Goal: Task Accomplishment & Management: Complete application form

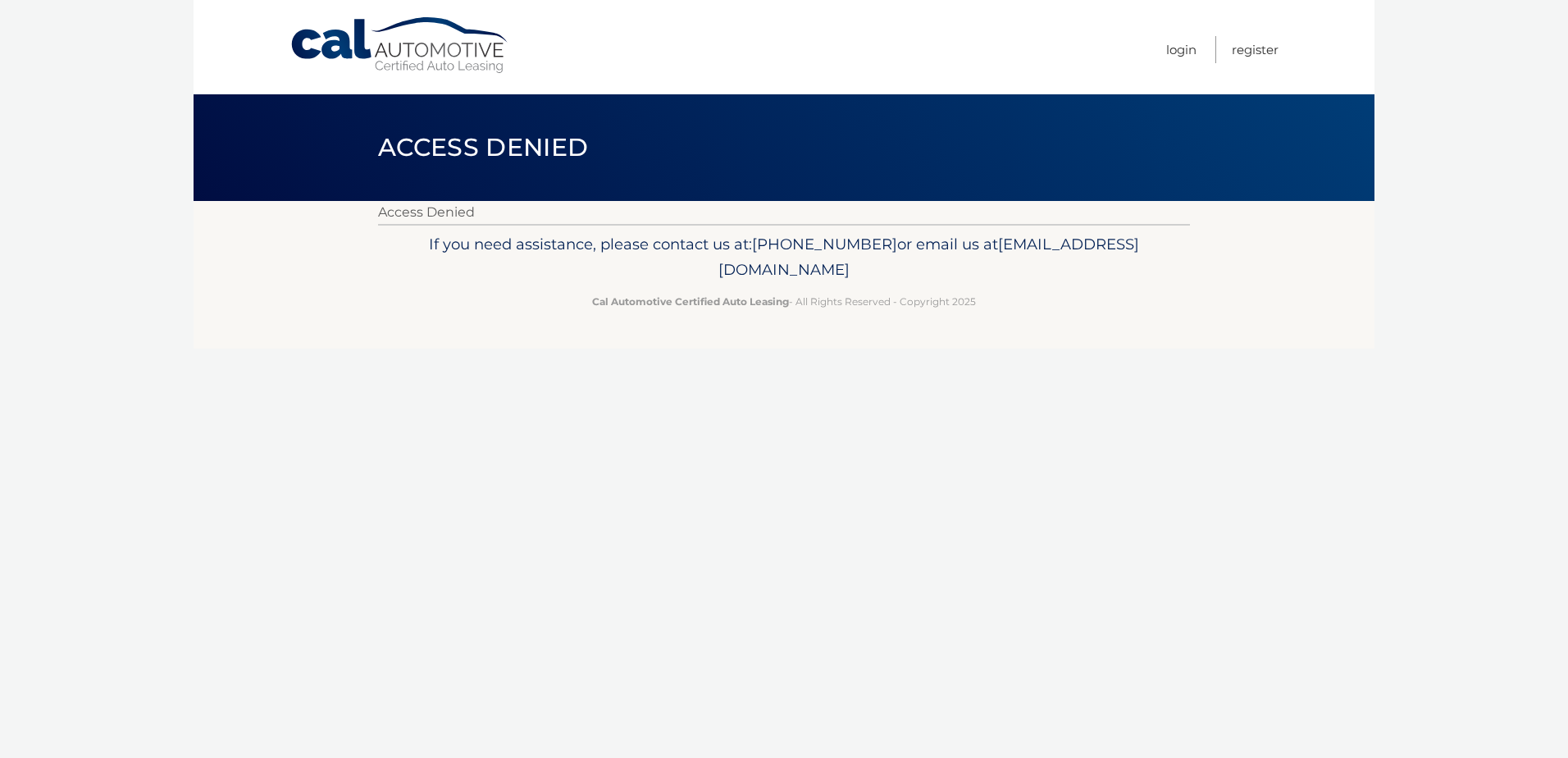
click at [412, 34] on link "Cal Automotive" at bounding box center [400, 45] width 221 height 58
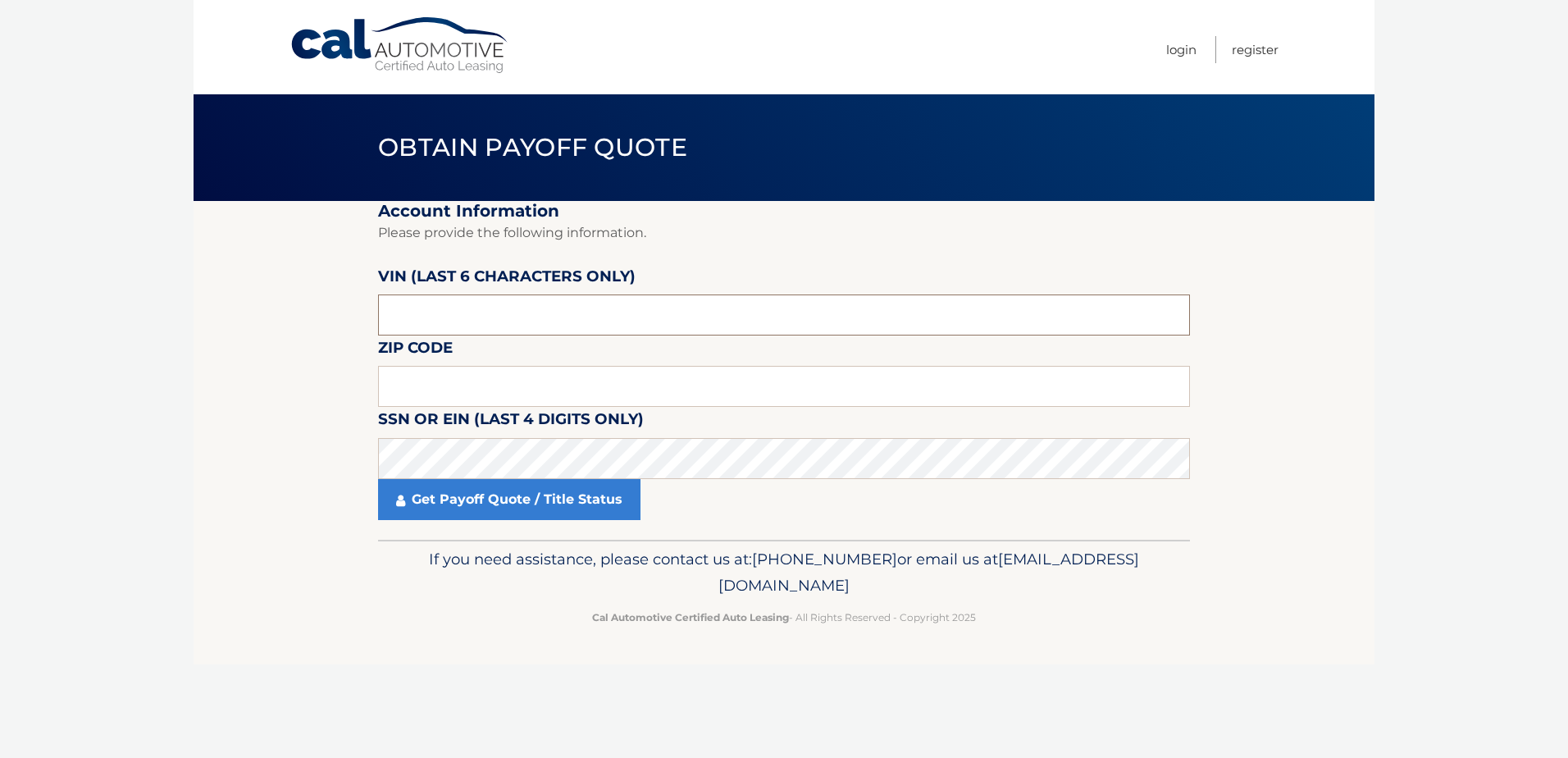
click at [409, 312] on input "text" at bounding box center [784, 315] width 812 height 41
type input "428649"
click at [502, 374] on input "text" at bounding box center [784, 386] width 812 height 41
type input "11772"
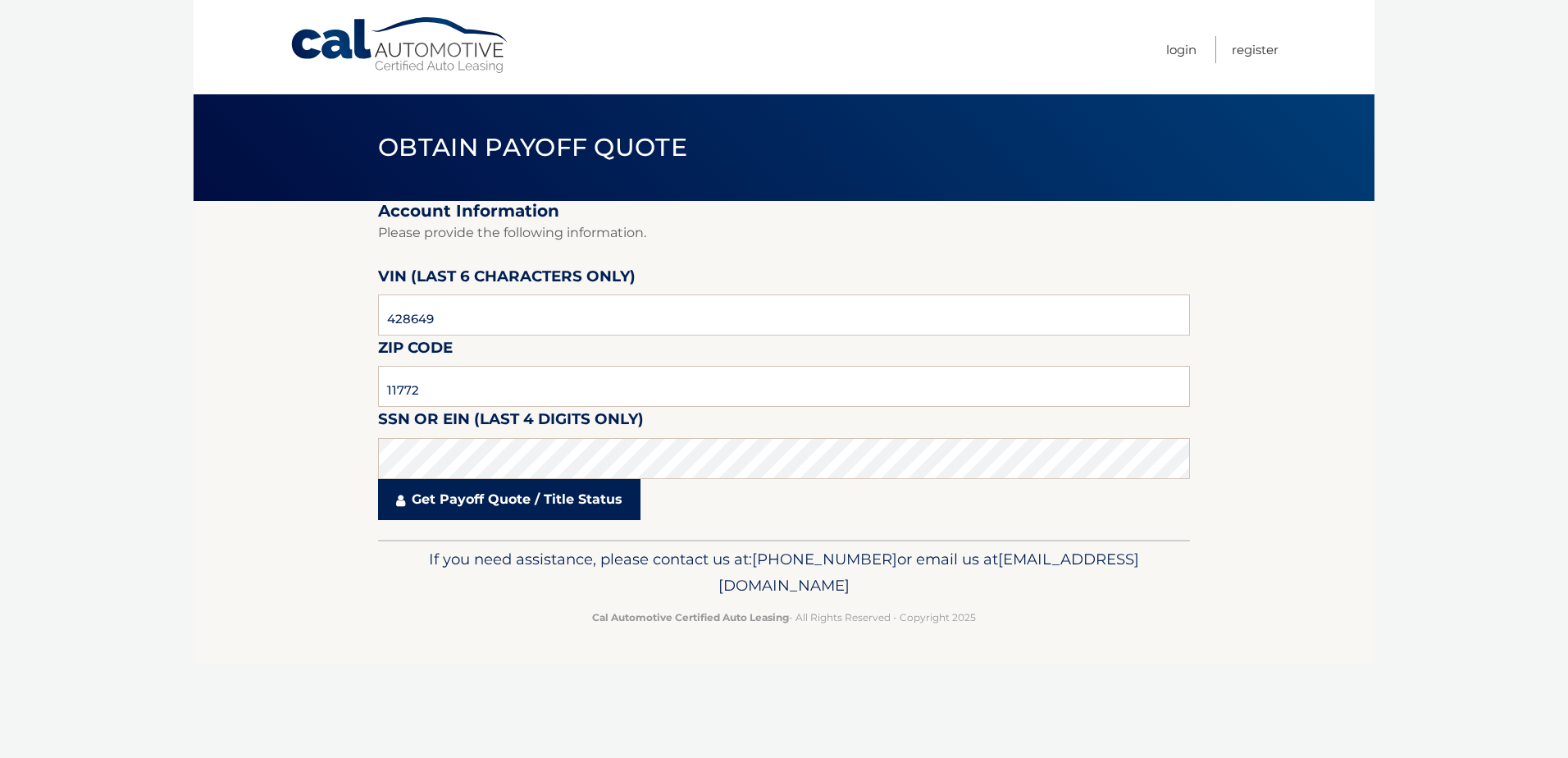
click at [489, 494] on link "Get Payoff Quote / Title Status" at bounding box center [510, 499] width 263 height 41
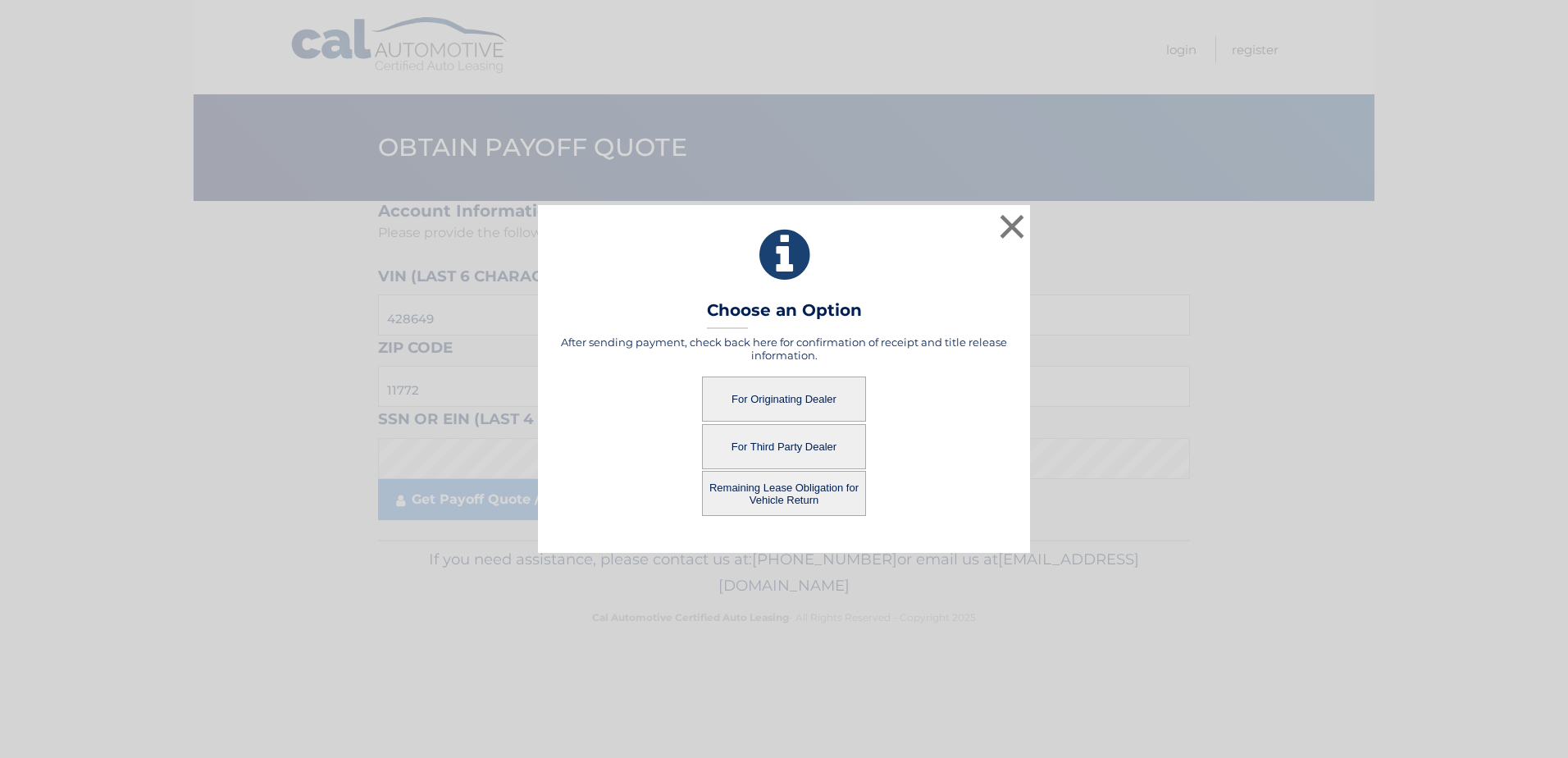
click at [820, 390] on button "For Originating Dealer" at bounding box center [784, 399] width 164 height 45
click at [769, 402] on button "For Originating Dealer" at bounding box center [784, 399] width 164 height 45
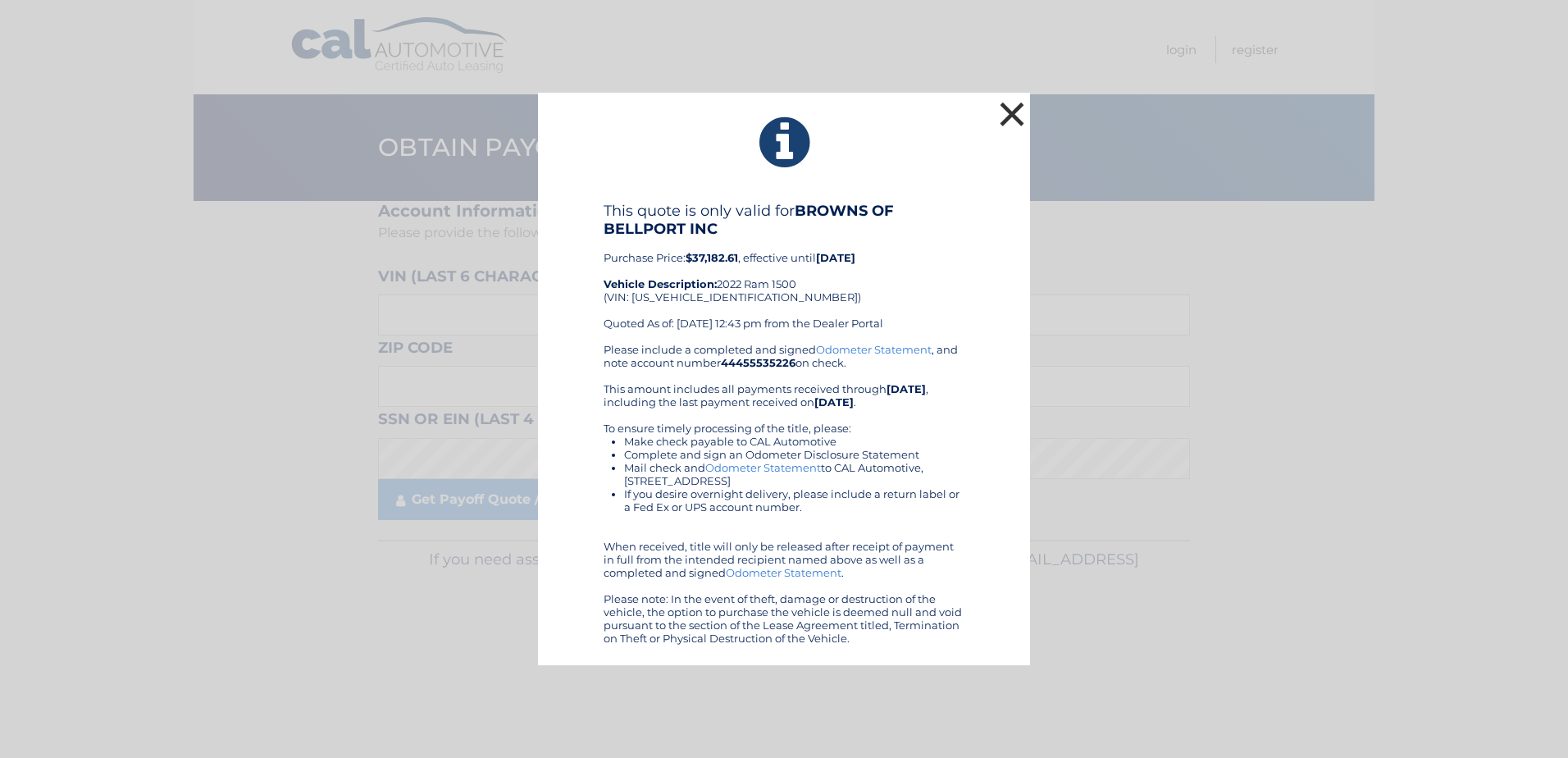
click at [1001, 111] on button "×" at bounding box center [1012, 114] width 33 height 33
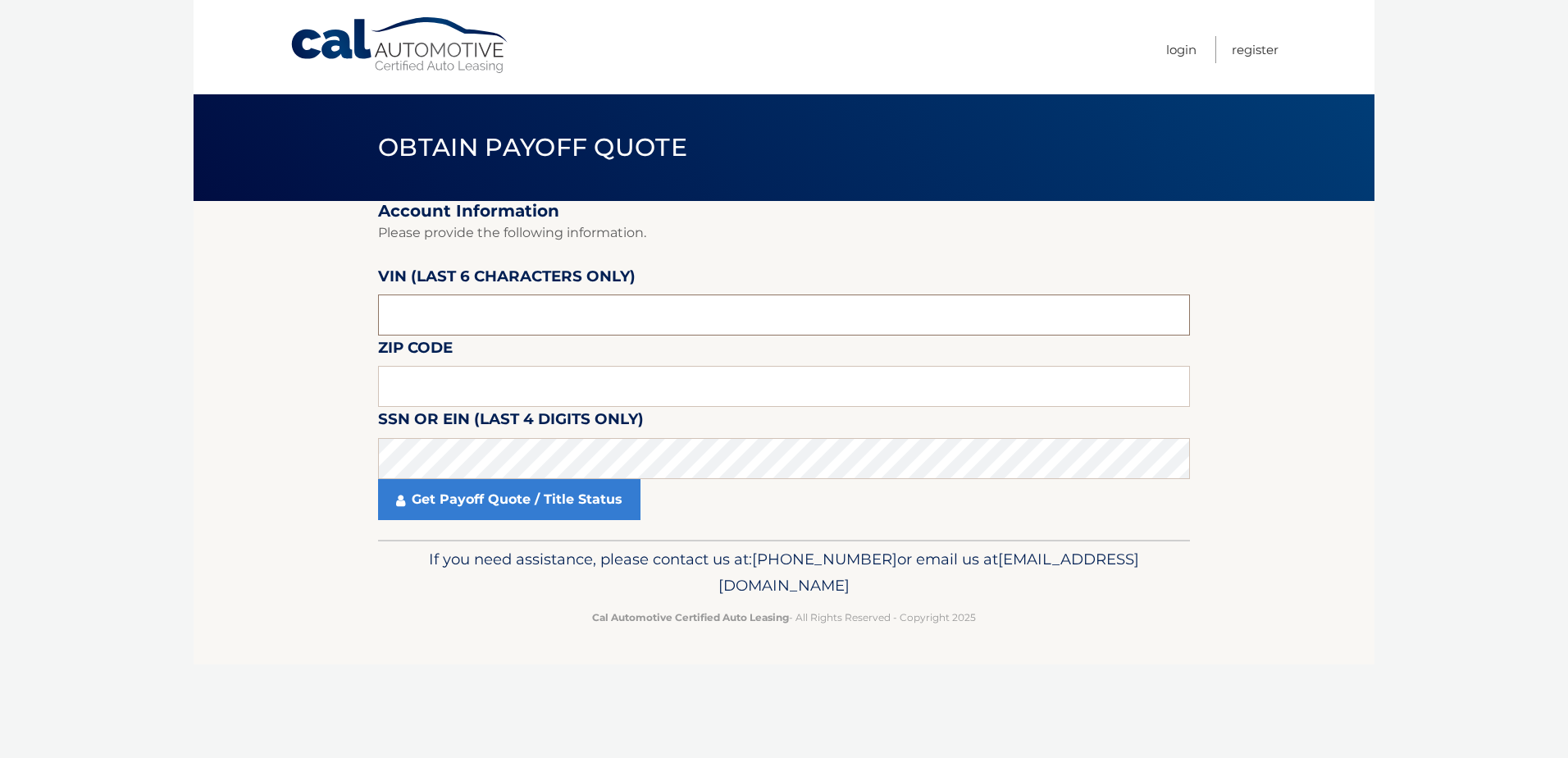
click at [423, 314] on input "text" at bounding box center [784, 315] width 812 height 41
type input "428649"
click at [423, 378] on input "text" at bounding box center [784, 386] width 812 height 41
type input "11772"
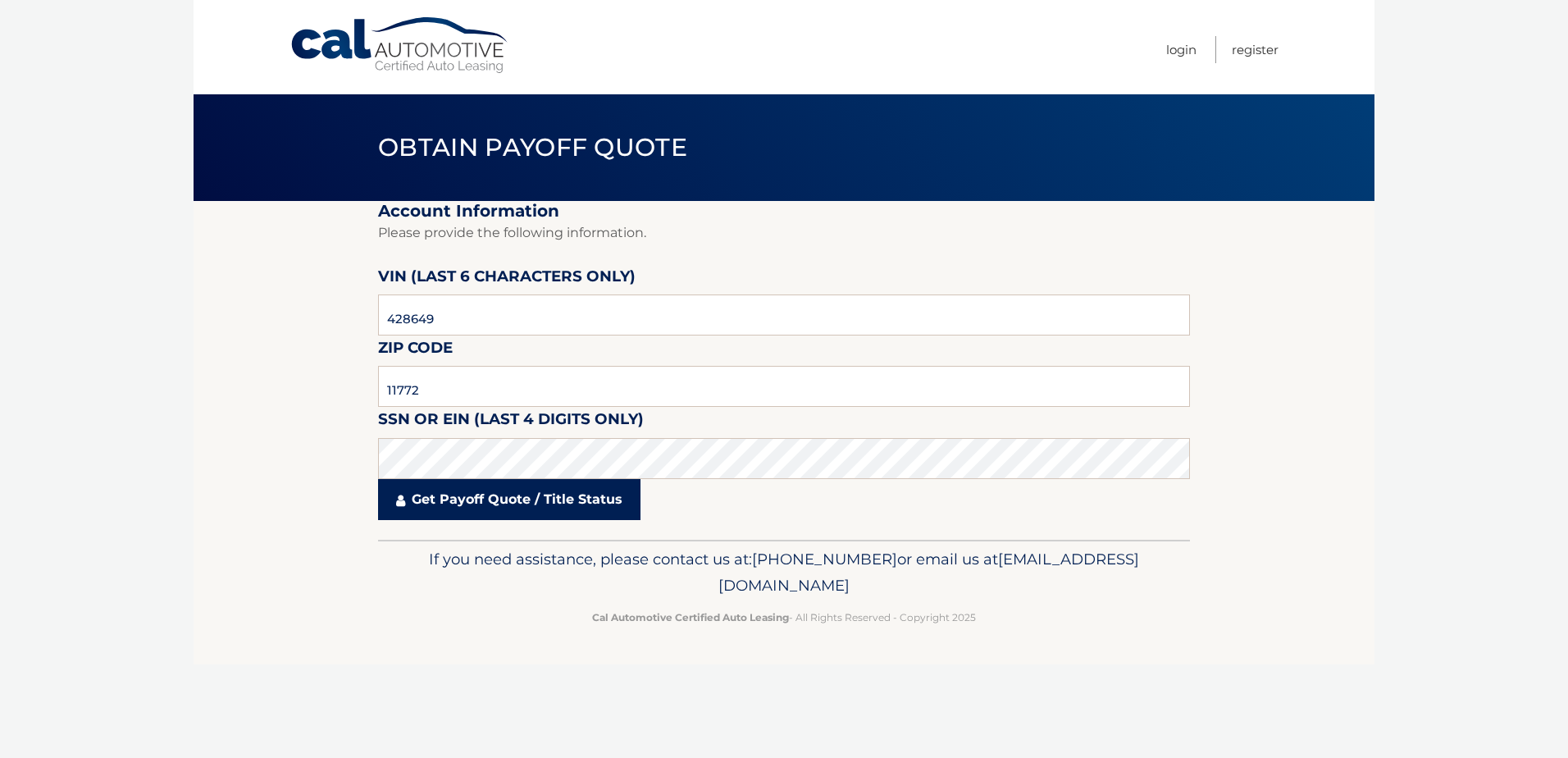
click at [455, 497] on link "Get Payoff Quote / Title Status" at bounding box center [510, 499] width 263 height 41
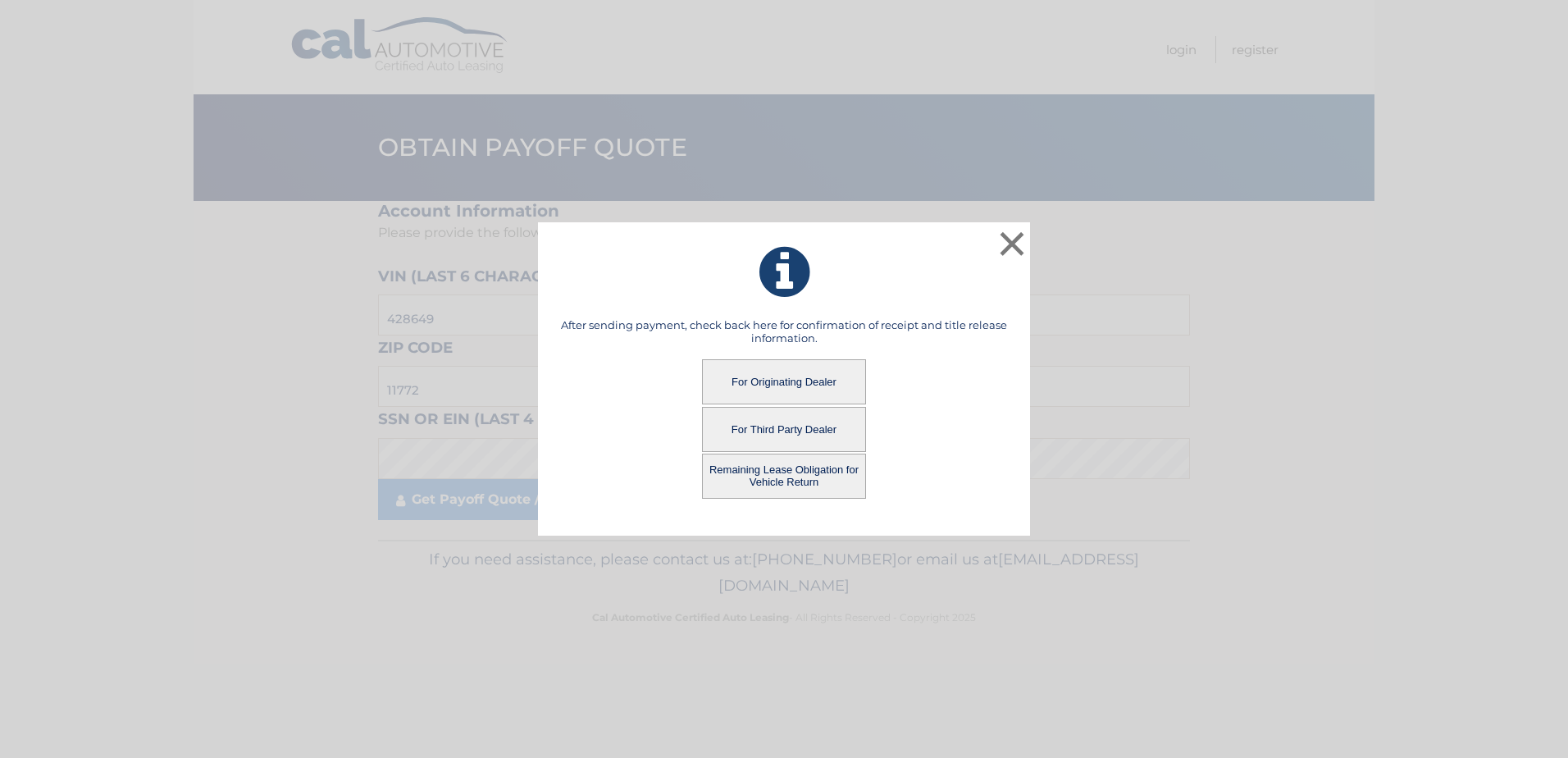
click at [768, 429] on button "For Third Party Dealer" at bounding box center [784, 429] width 164 height 45
click at [768, 428] on button "For Third Party Dealer" at bounding box center [784, 429] width 164 height 45
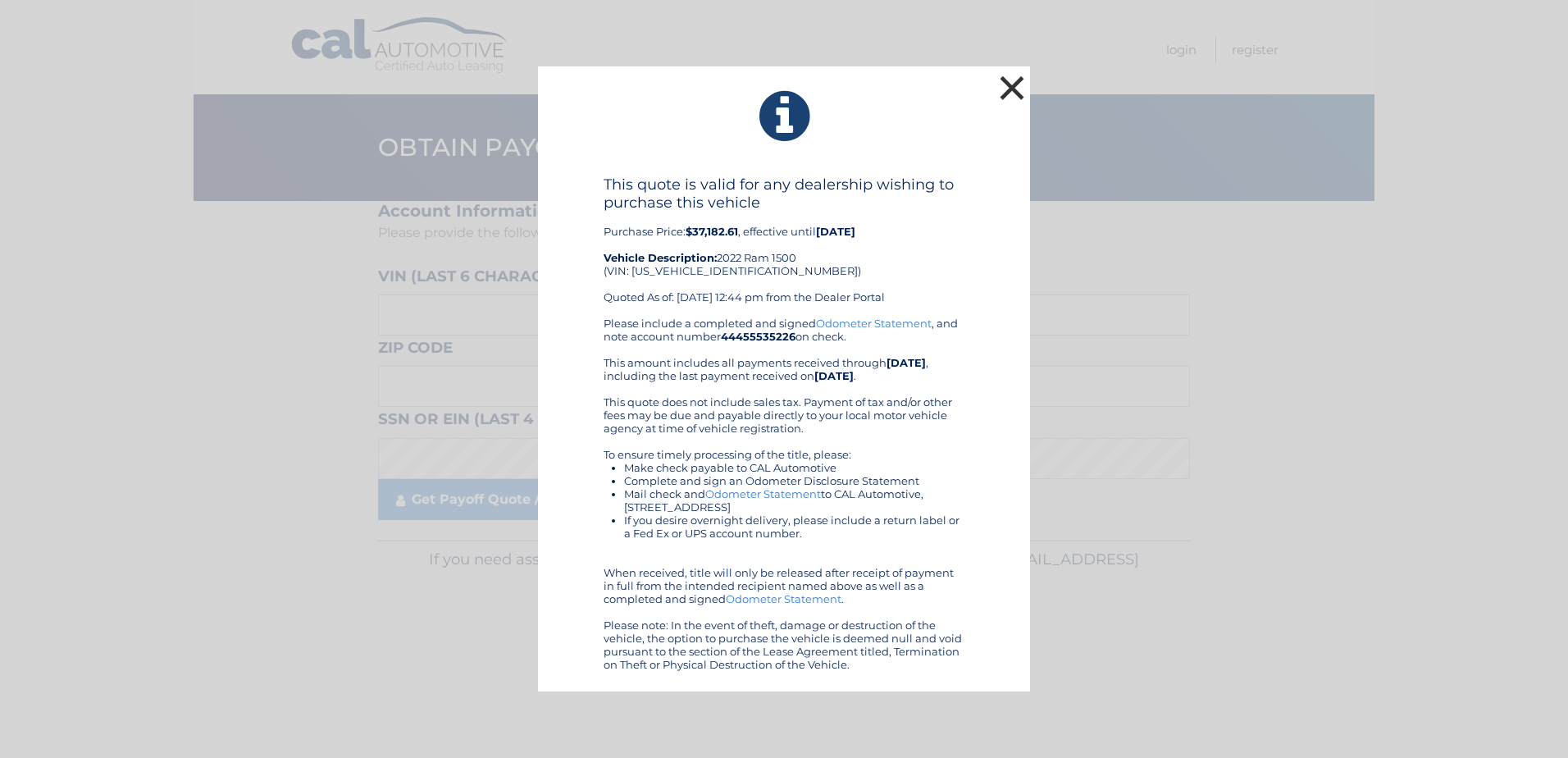
click at [1003, 89] on button "×" at bounding box center [1012, 88] width 33 height 33
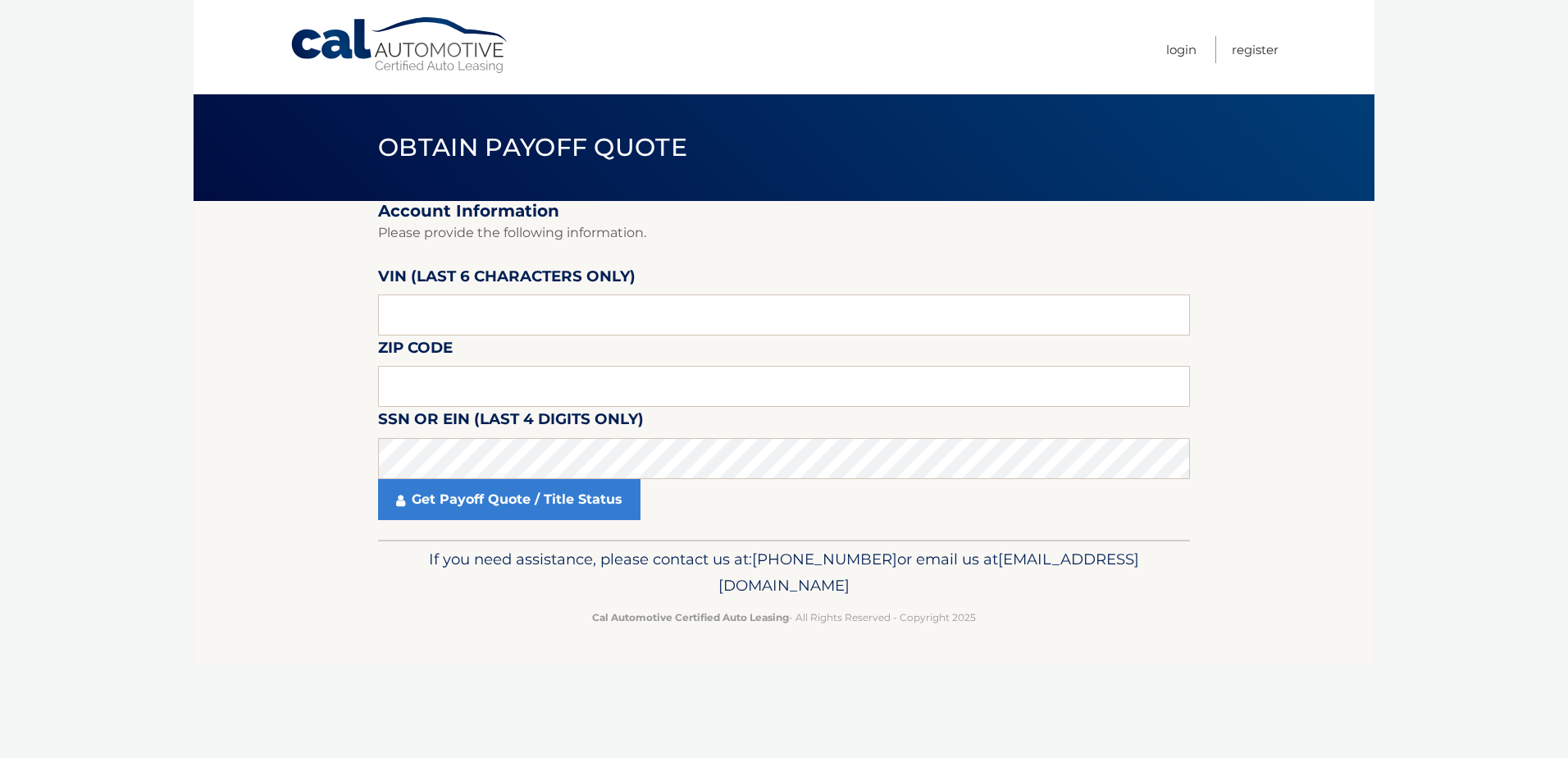
click at [430, 55] on link "Cal Automotive" at bounding box center [400, 45] width 221 height 58
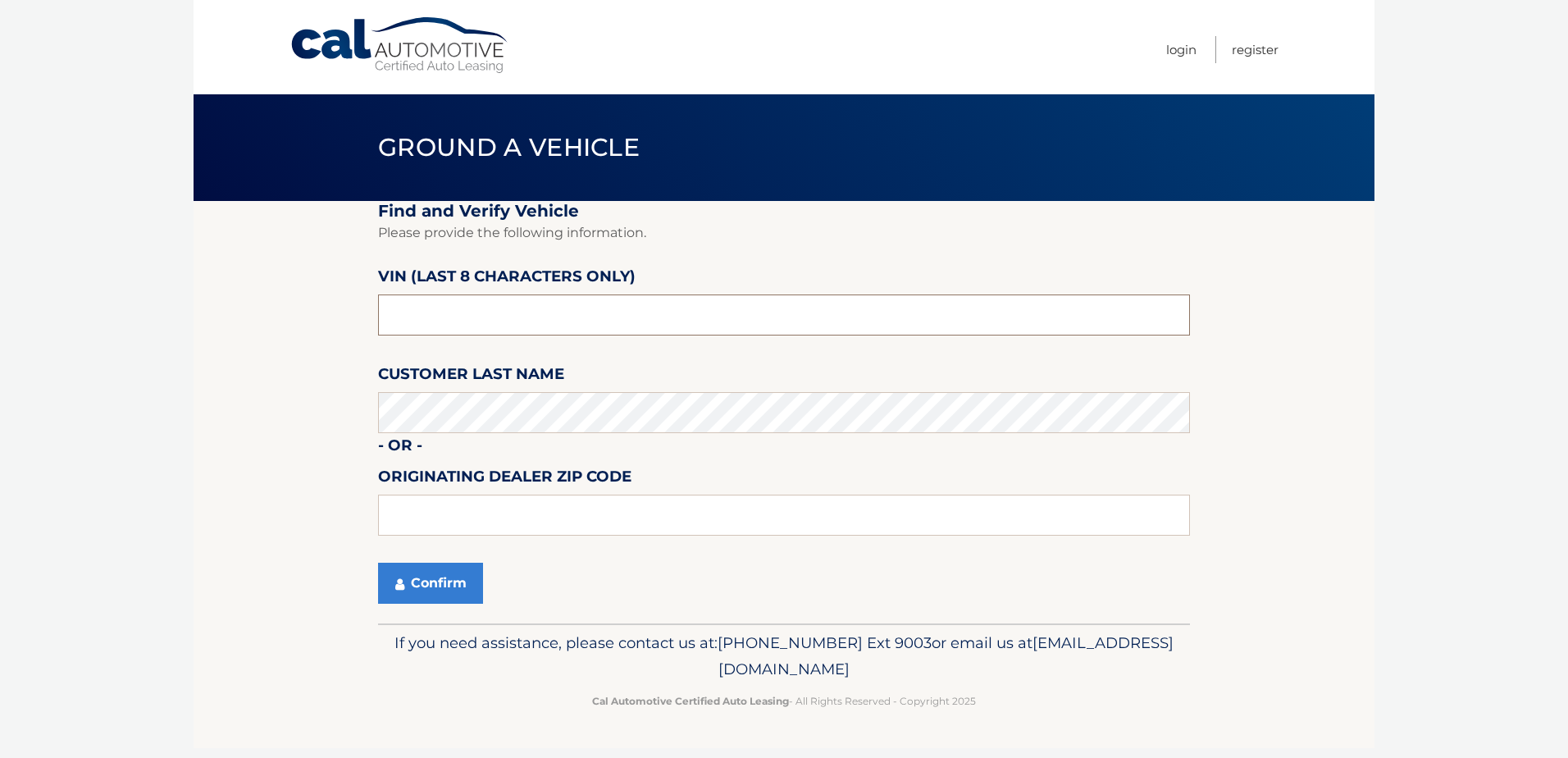
click at [436, 323] on input "text" at bounding box center [784, 315] width 812 height 41
type input "n*******"
type input "NN428649"
click at [296, 413] on section "Find and Verify Vehicle Please provide the following information. VIN (last 8 c…" at bounding box center [784, 413] width 1181 height 423
click at [441, 512] on input "text" at bounding box center [784, 515] width 812 height 41
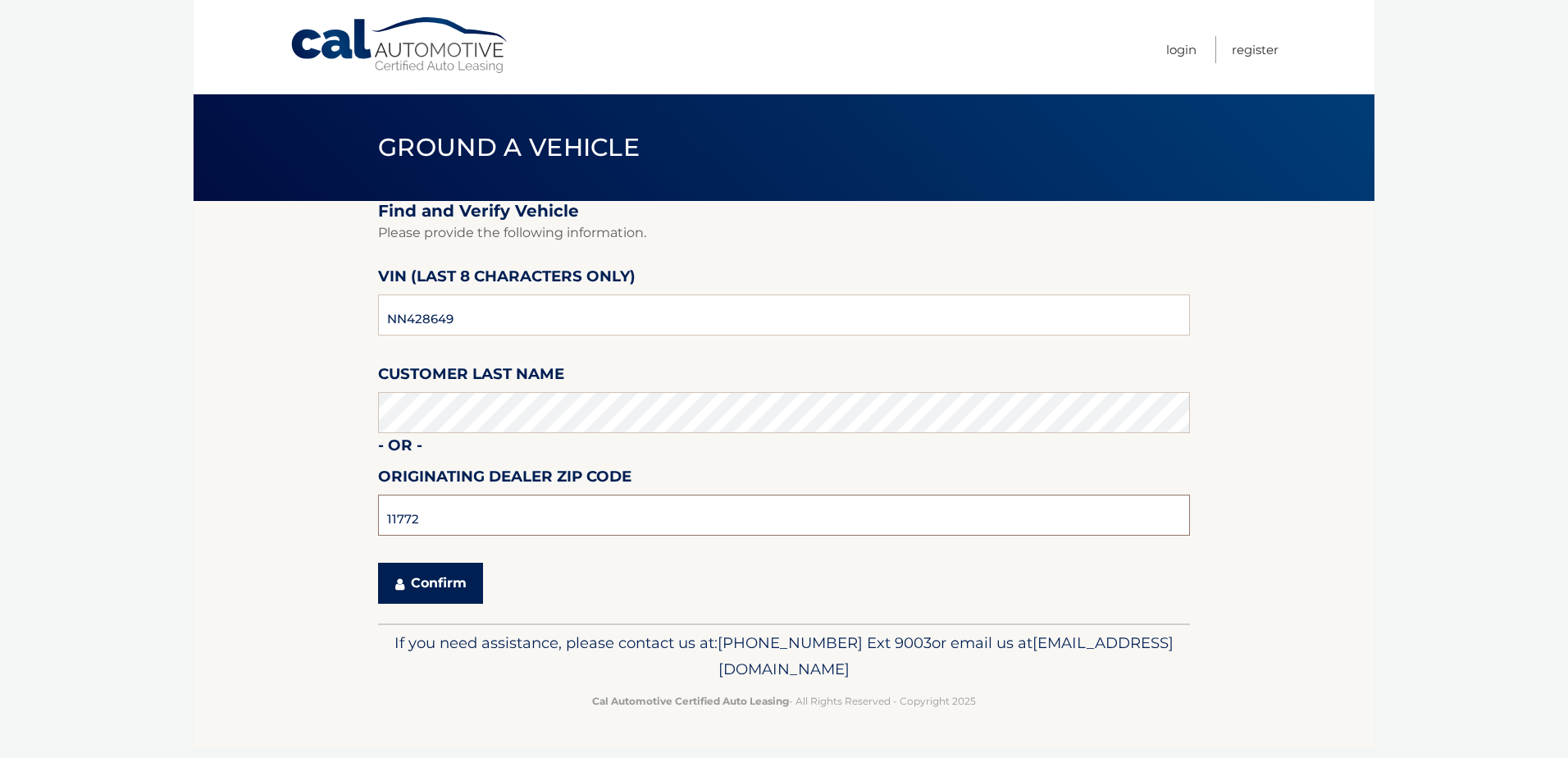
type input "11772"
click at [417, 580] on button "Confirm" at bounding box center [431, 583] width 105 height 41
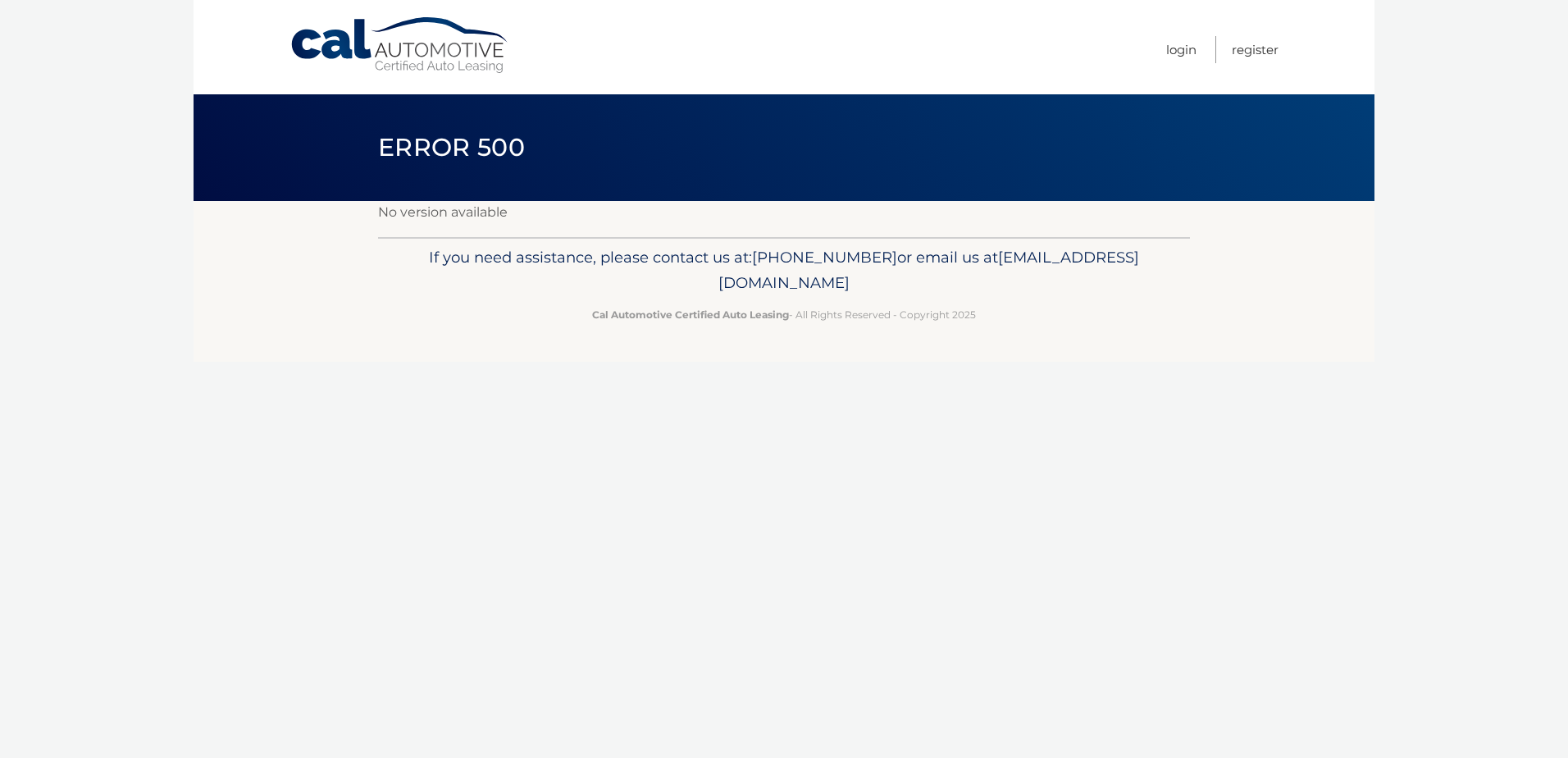
drag, startPoint x: 411, startPoint y: 34, endPoint x: 411, endPoint y: 46, distance: 12.0
click at [411, 35] on link "Cal Automotive" at bounding box center [400, 45] width 221 height 58
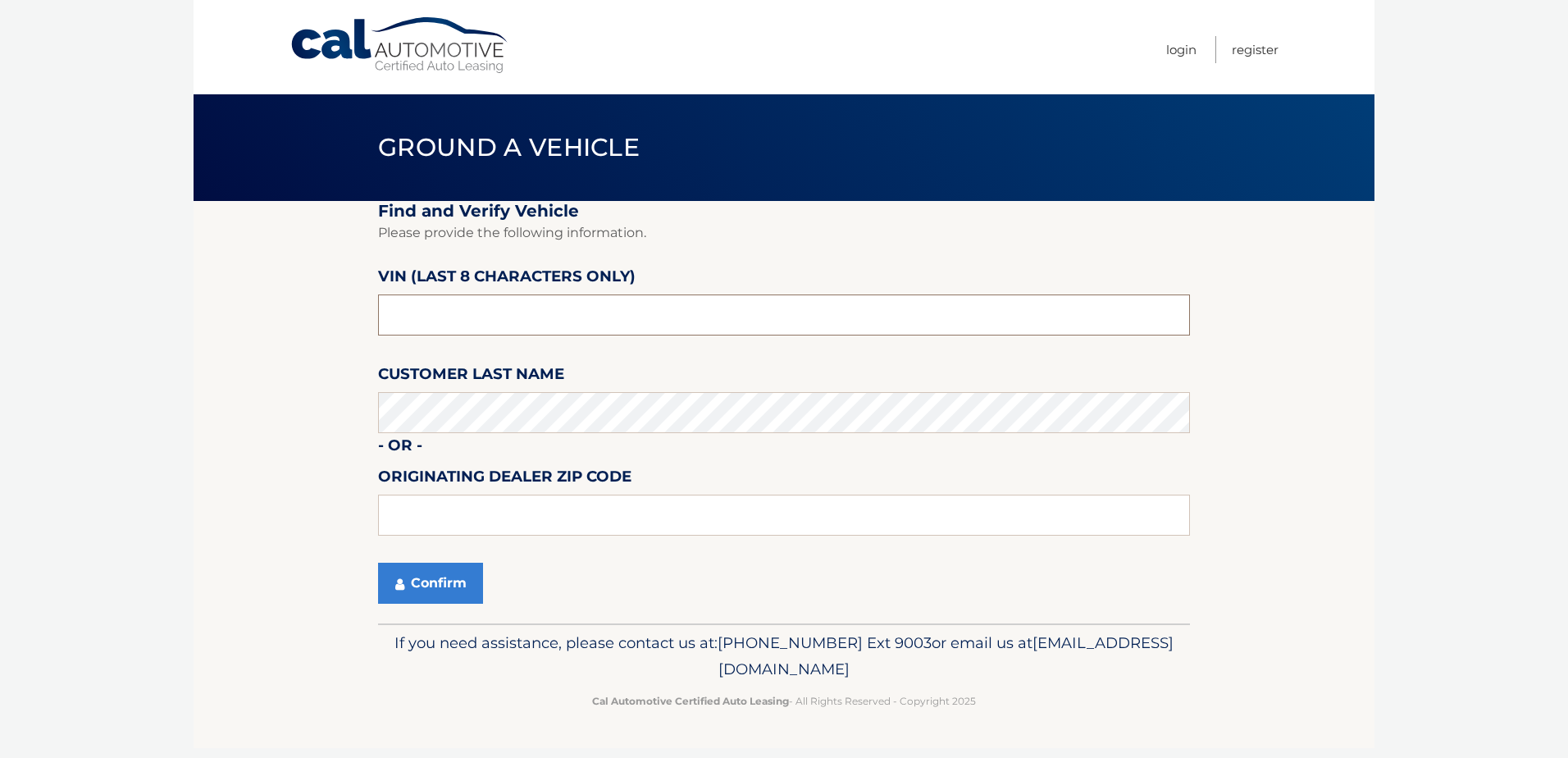
click at [452, 322] on input "text" at bounding box center [784, 315] width 812 height 41
type input "n*******"
type input "NN428649"
click at [426, 578] on button "Confirm" at bounding box center [431, 583] width 105 height 41
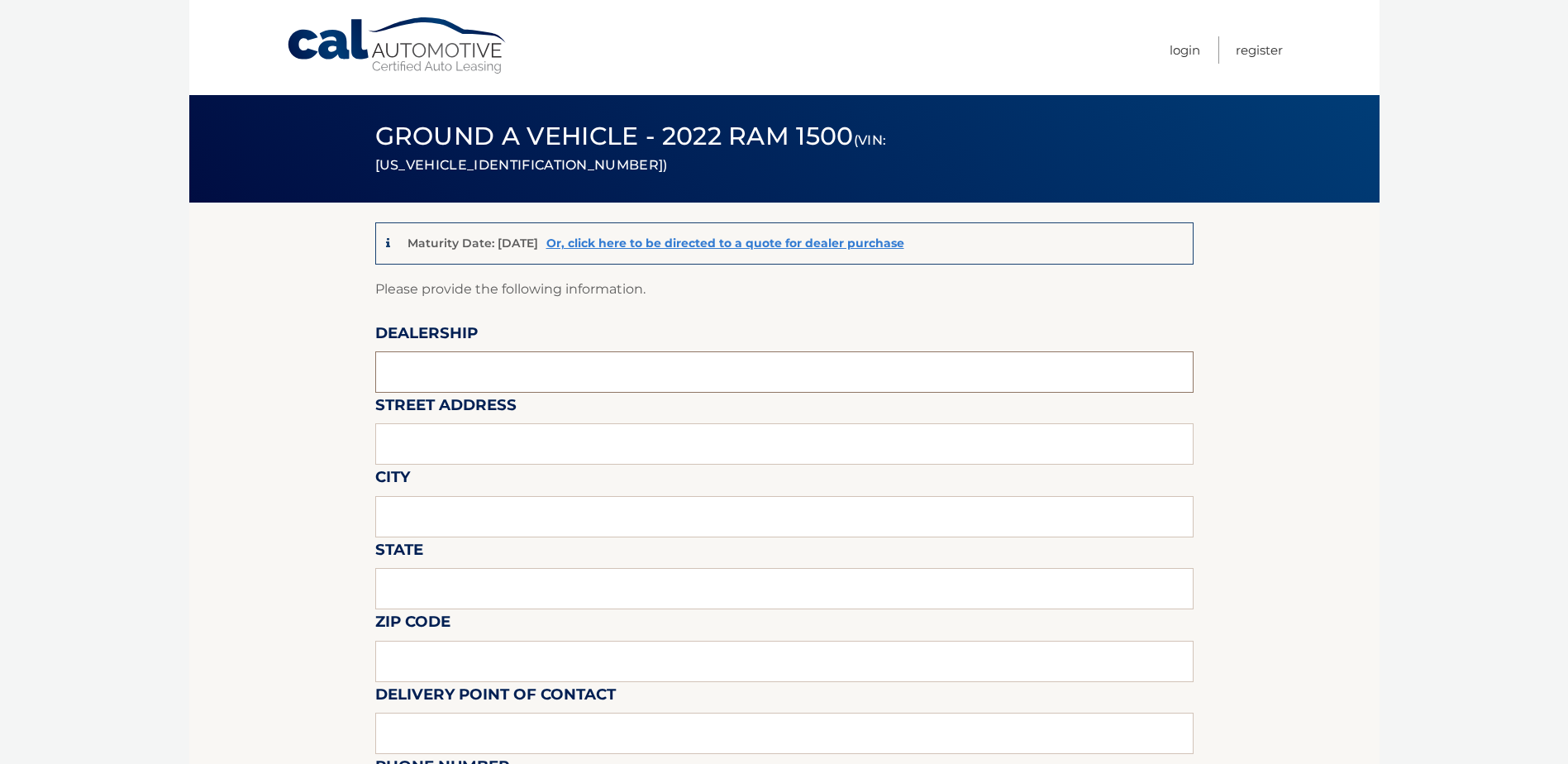
click at [445, 357] on input "text" at bounding box center [784, 371] width 818 height 42
type input "PORT JEFF CHRYSLER JEEP DODGE"
type input "5130 NESCONSET HWY"
type input "PORT JEFFERSON STATION"
type input "New York"
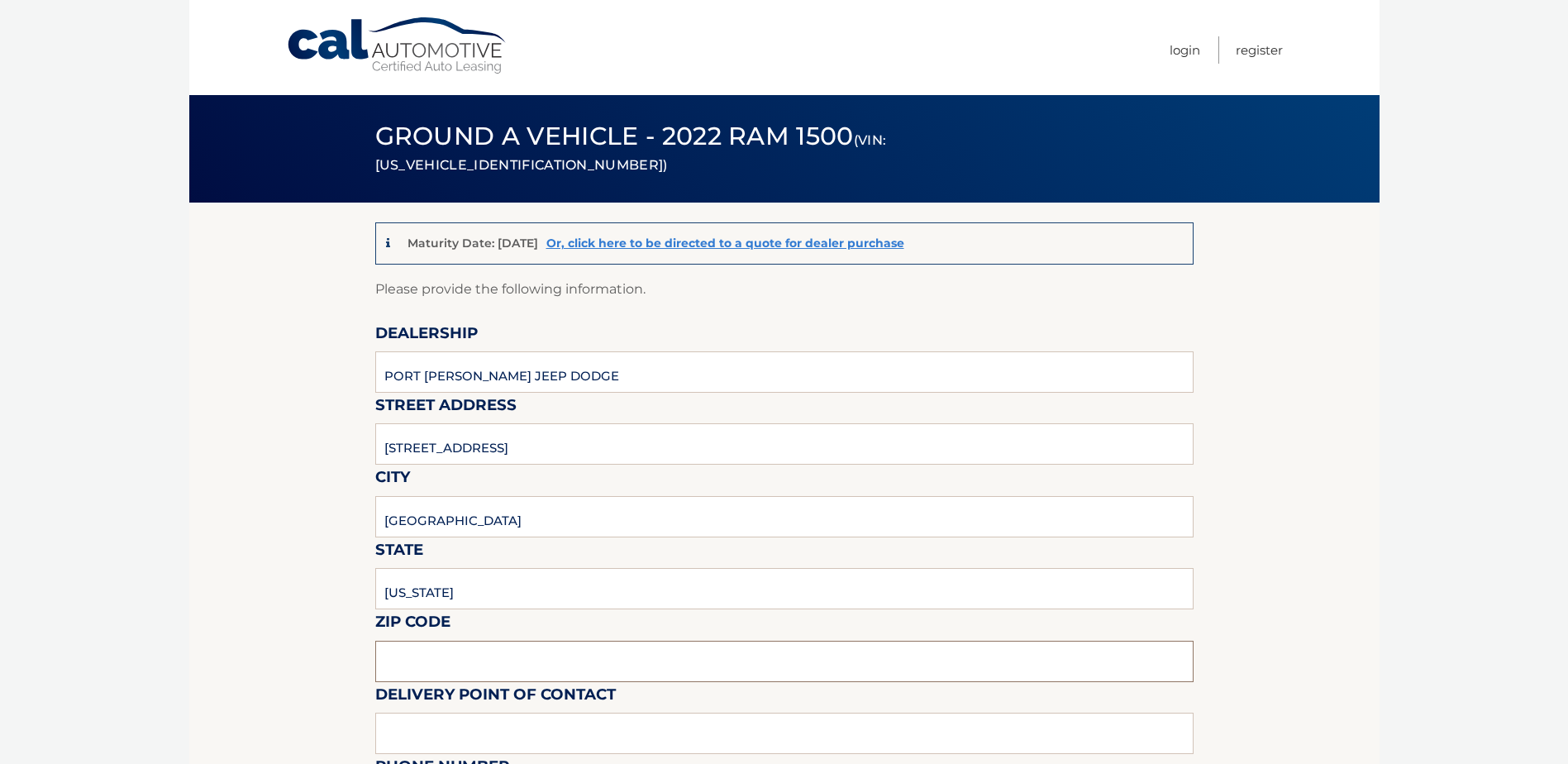
type input "11776"
type input "Anthony"
type input "6314743939"
type input "Anthony Guiffreda"
type input "6314743939"
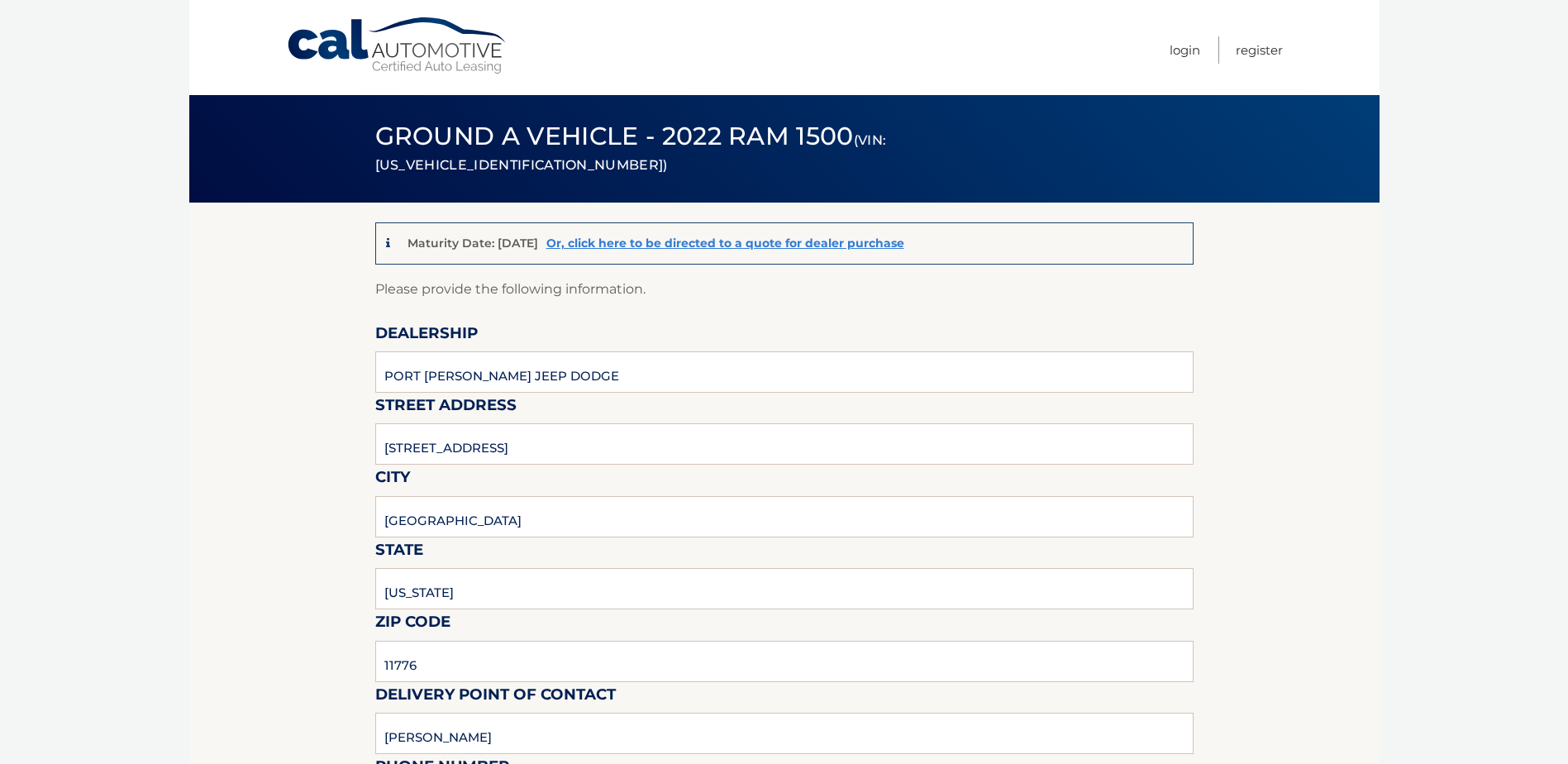
type input "anthonyg@portjeffchryslerjeep.com"
type input "PORT JEFF JEEP"
type input "anthonyg@portjeffchryslerjeep.com"
type input "SEE PAPER"
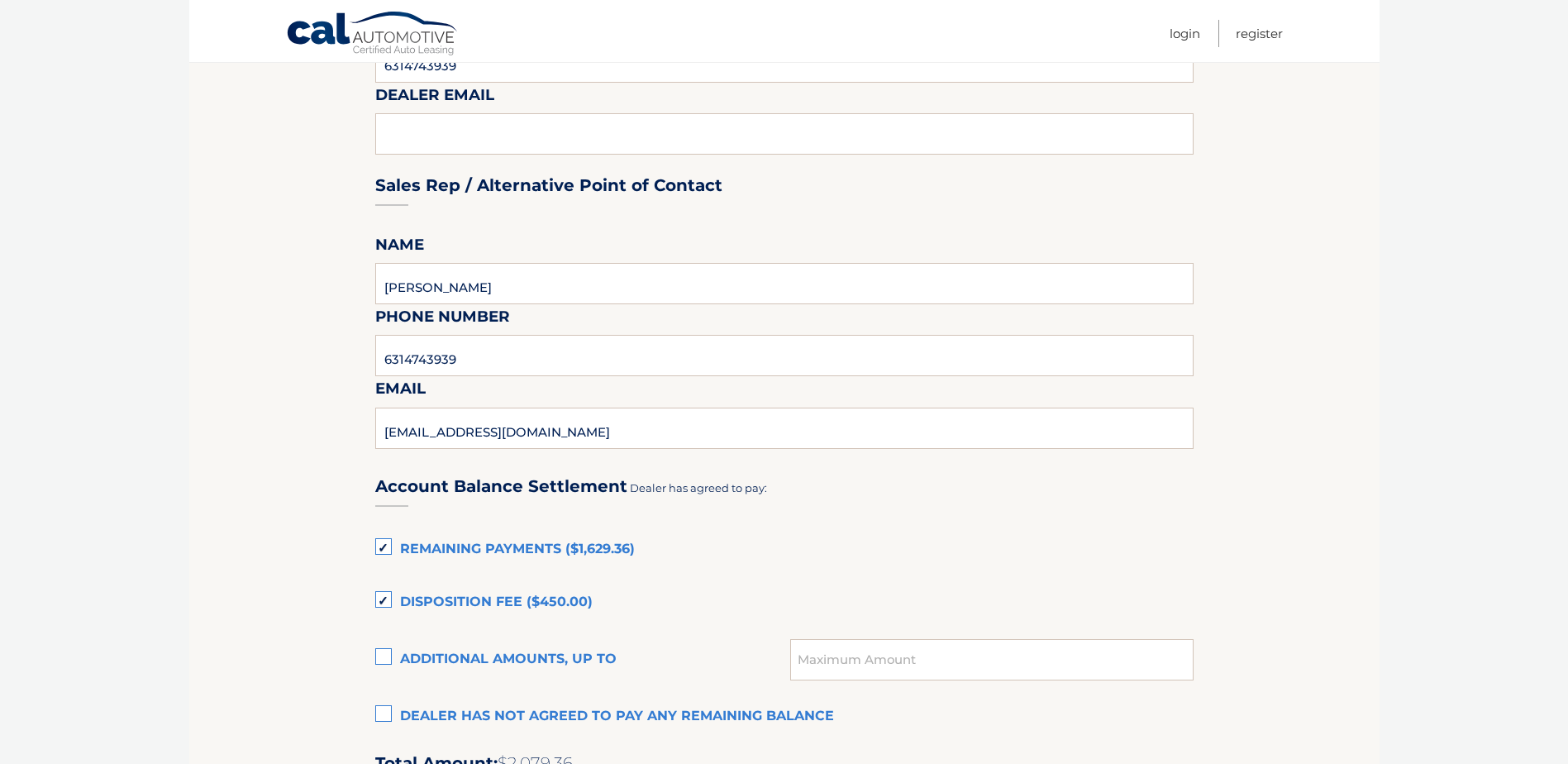
scroll to position [827, 0]
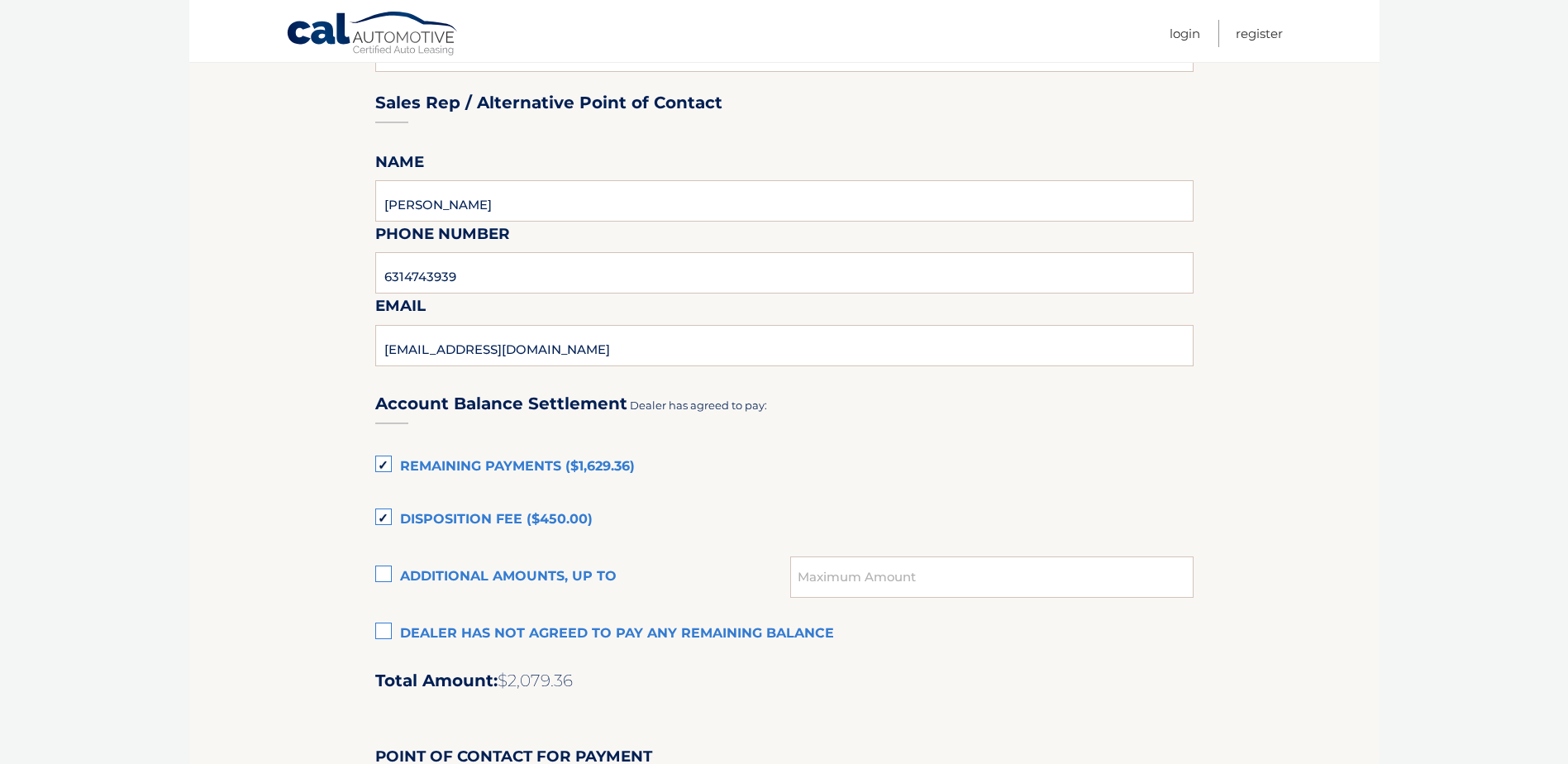
click at [384, 464] on label "Remaining Payments ($1,629.36)" at bounding box center [784, 468] width 818 height 33
click at [0, 0] on input "Remaining Payments ($1,629.36)" at bounding box center [0, 0] width 0 height 0
click at [382, 519] on label "Disposition Fee ($450.00)" at bounding box center [784, 520] width 818 height 33
click at [0, 0] on input "Disposition Fee ($450.00)" at bounding box center [0, 0] width 0 height 0
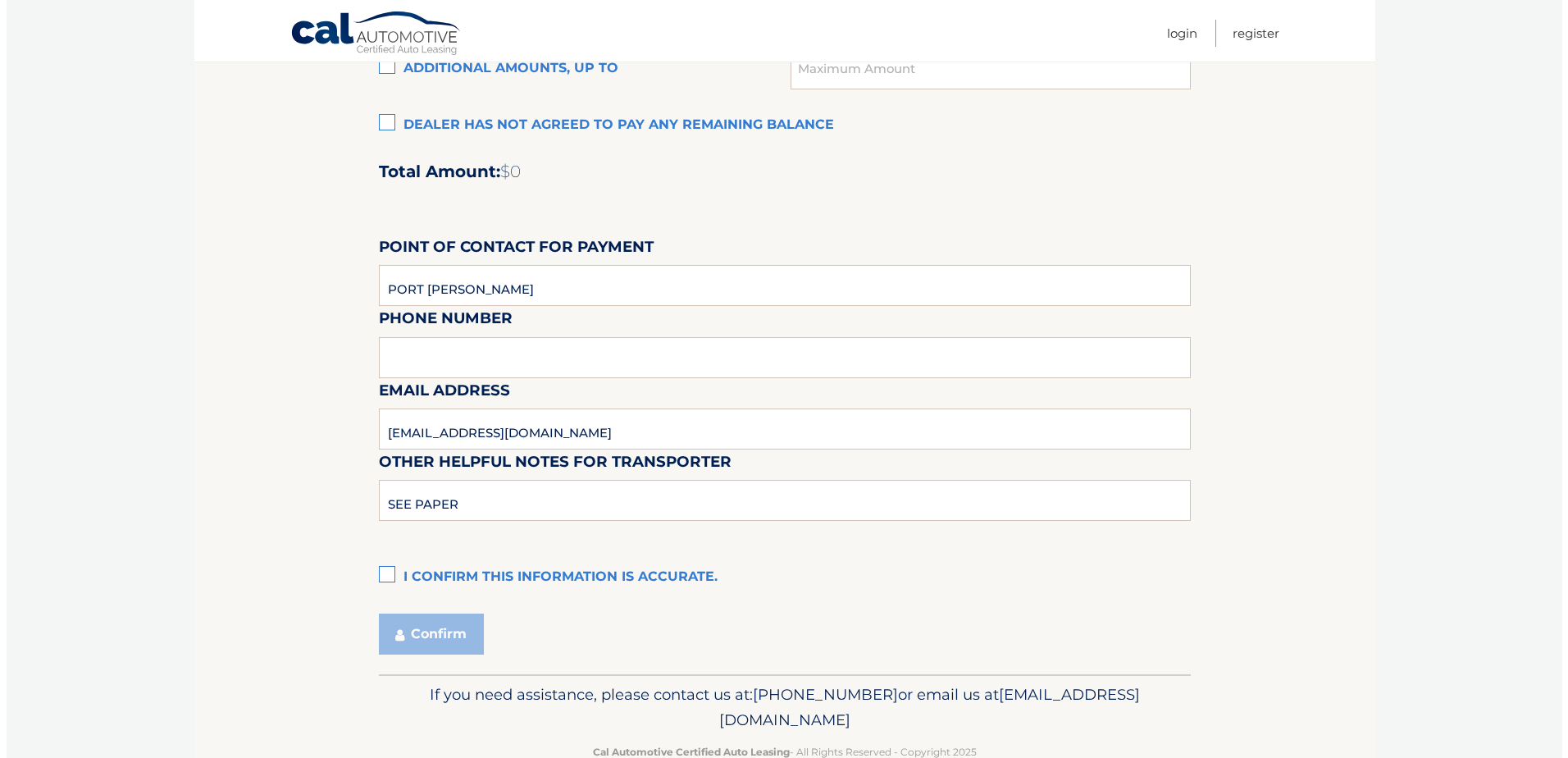
scroll to position [1365, 0]
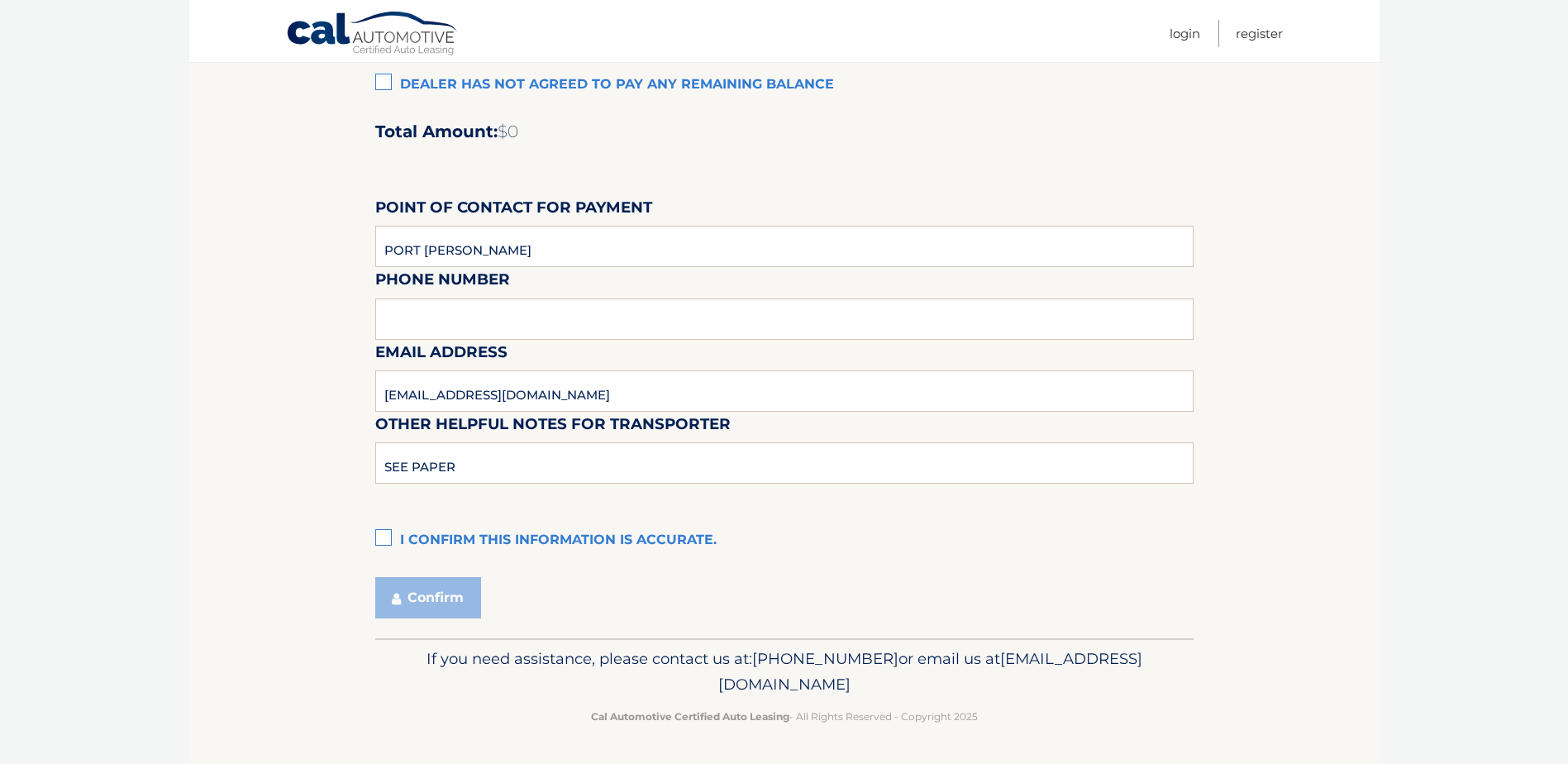
click at [390, 536] on label "I confirm this information is accurate." at bounding box center [784, 541] width 818 height 33
click at [0, 0] on input "I confirm this information is accurate." at bounding box center [0, 0] width 0 height 0
click at [419, 606] on button "Confirm" at bounding box center [428, 597] width 106 height 42
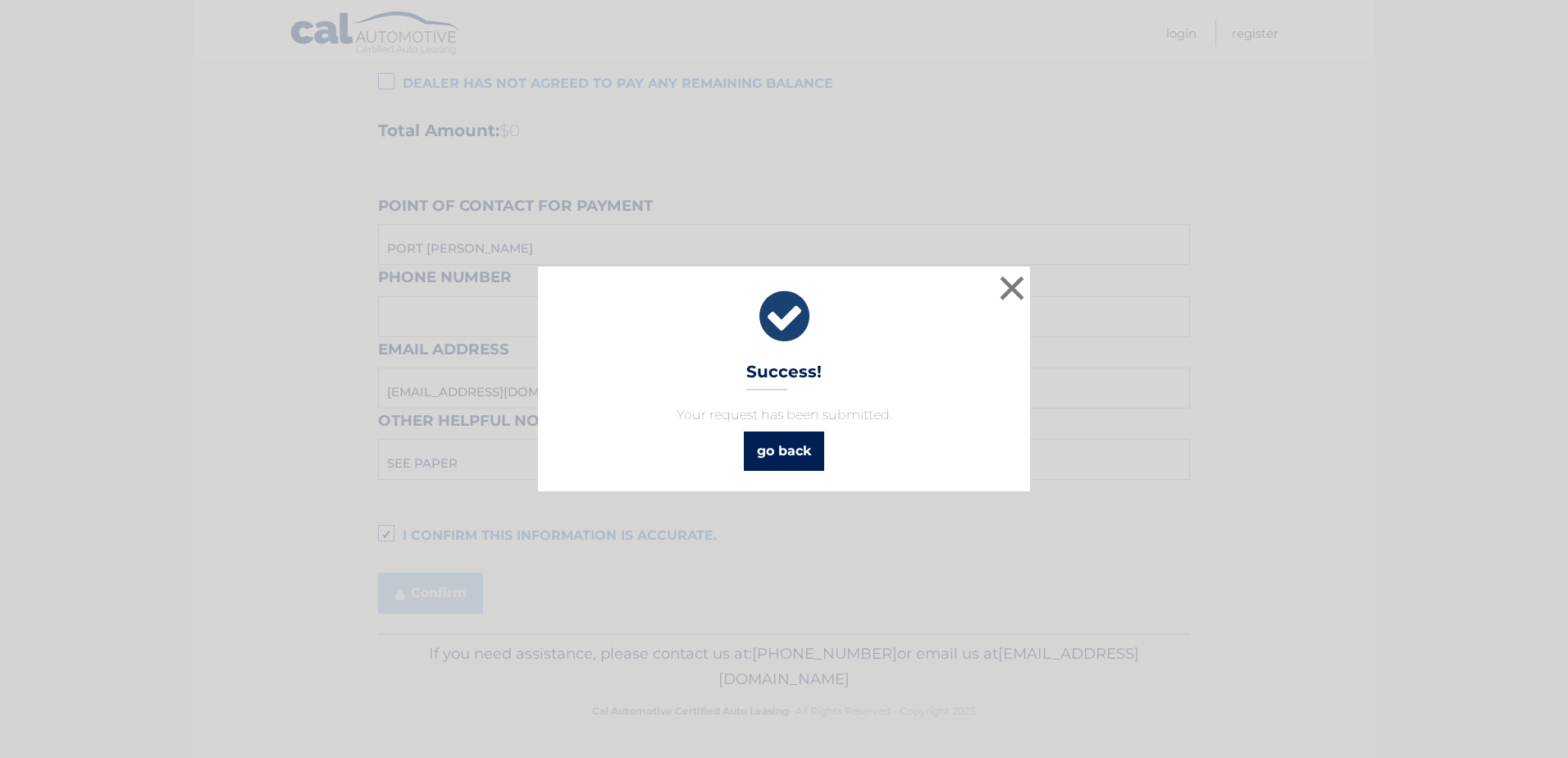
click at [800, 453] on link "go back" at bounding box center [784, 451] width 81 height 40
